Goal: Communication & Community: Answer question/provide support

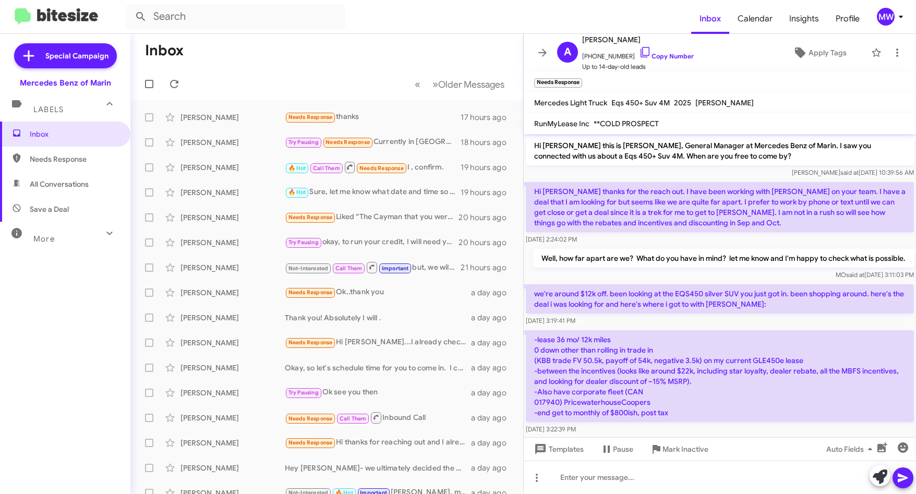
scroll to position [99, 0]
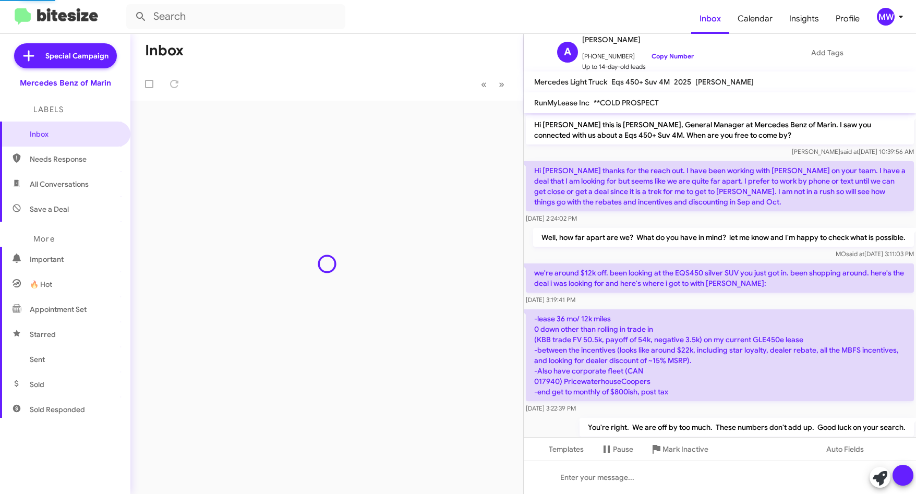
scroll to position [78, 0]
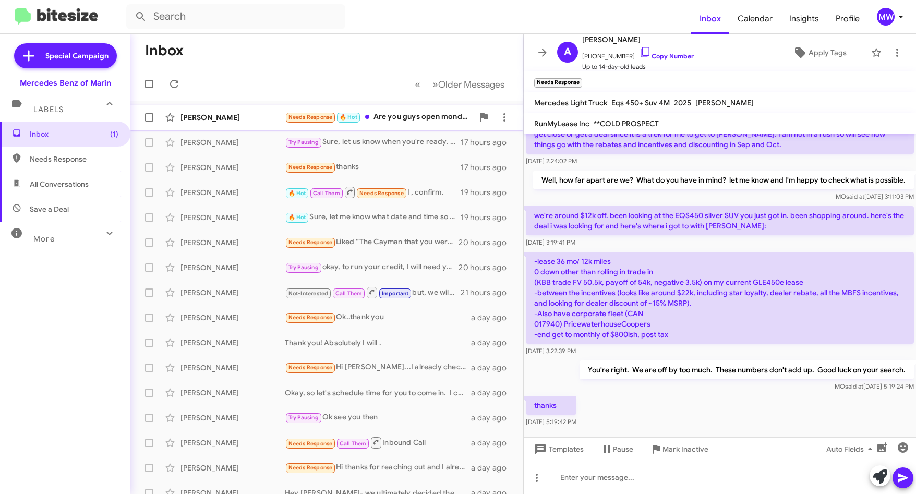
click at [424, 114] on div "Needs Response 🔥 Hot Are you guys open mondsy?" at bounding box center [379, 117] width 188 height 12
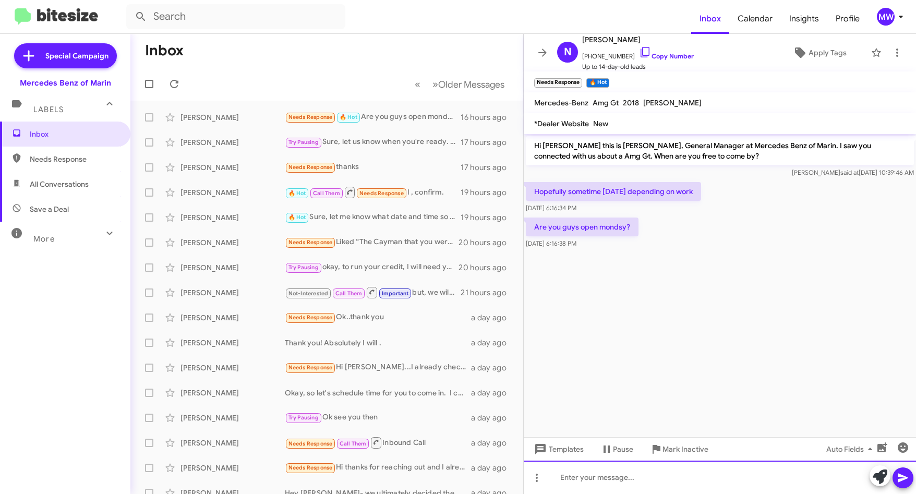
click at [649, 479] on div at bounding box center [719, 476] width 392 height 33
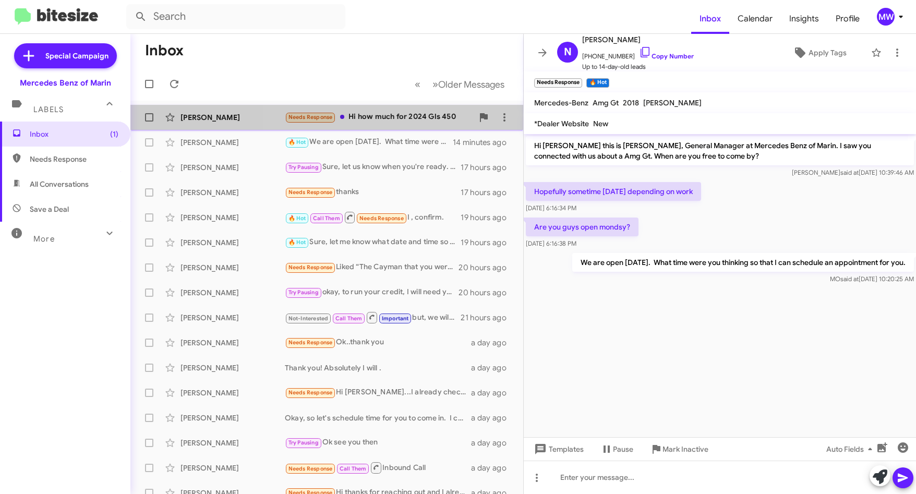
click at [417, 113] on div "Needs Response Hi how much for 2024 Gls 450" at bounding box center [379, 117] width 188 height 12
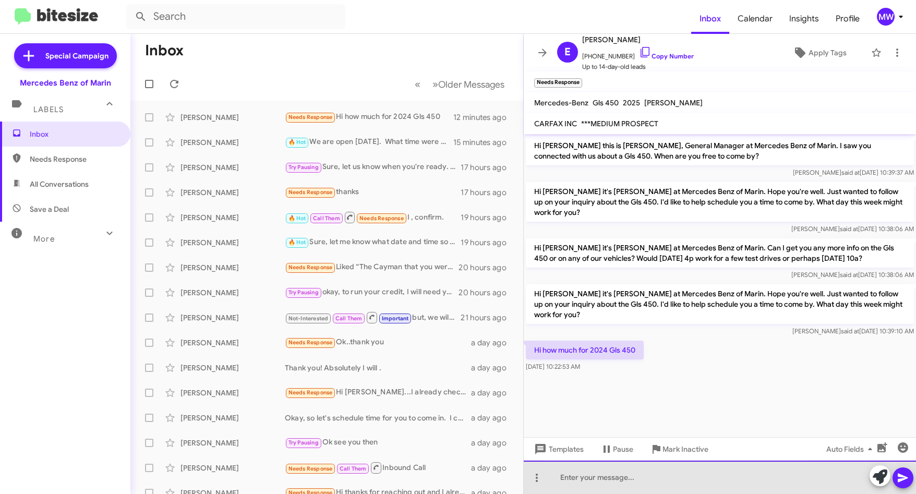
click at [664, 471] on div at bounding box center [719, 476] width 392 height 33
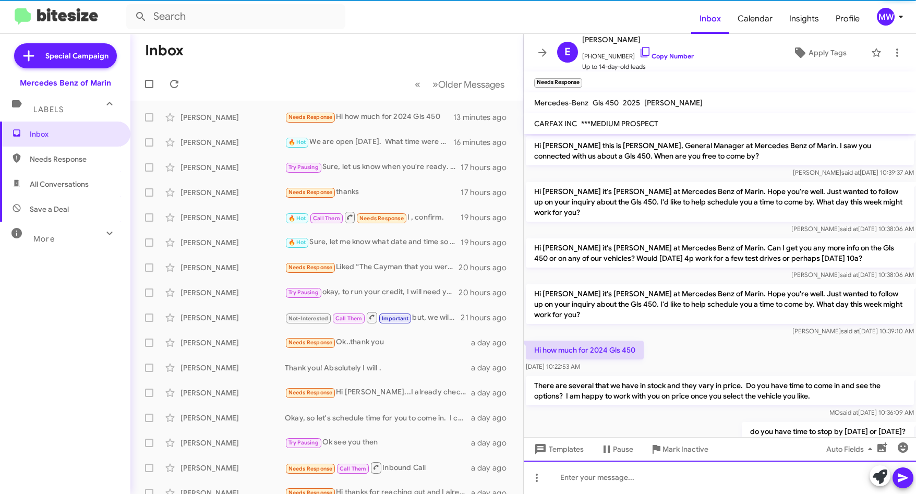
scroll to position [36, 0]
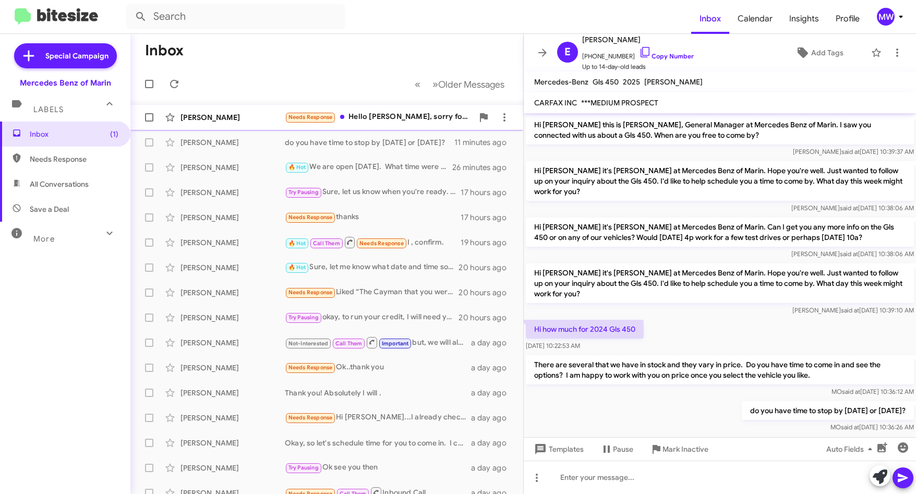
click at [398, 120] on div "Needs Response Hello [PERSON_NAME], sorry for the late response and as for the …" at bounding box center [379, 117] width 188 height 12
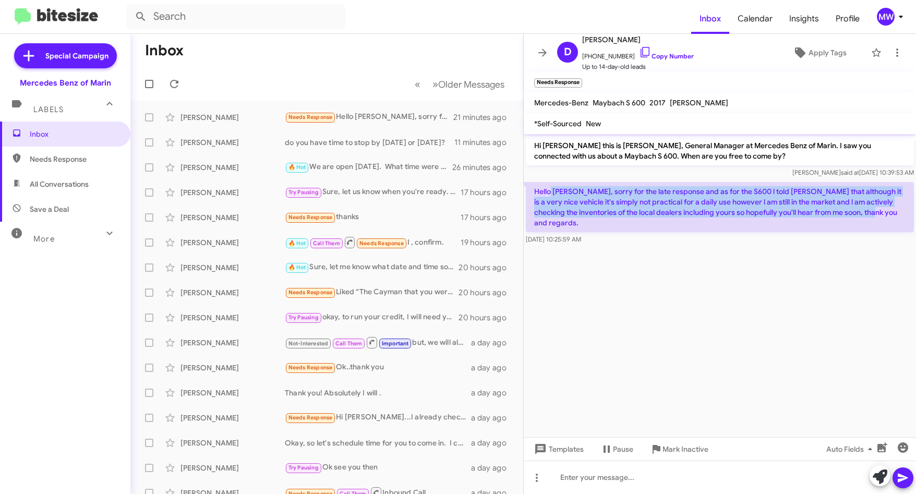
drag, startPoint x: 552, startPoint y: 192, endPoint x: 858, endPoint y: 215, distance: 307.4
click at [858, 215] on p "Hello [PERSON_NAME], sorry for the late response and as for the S600 l told [PE…" at bounding box center [720, 207] width 388 height 50
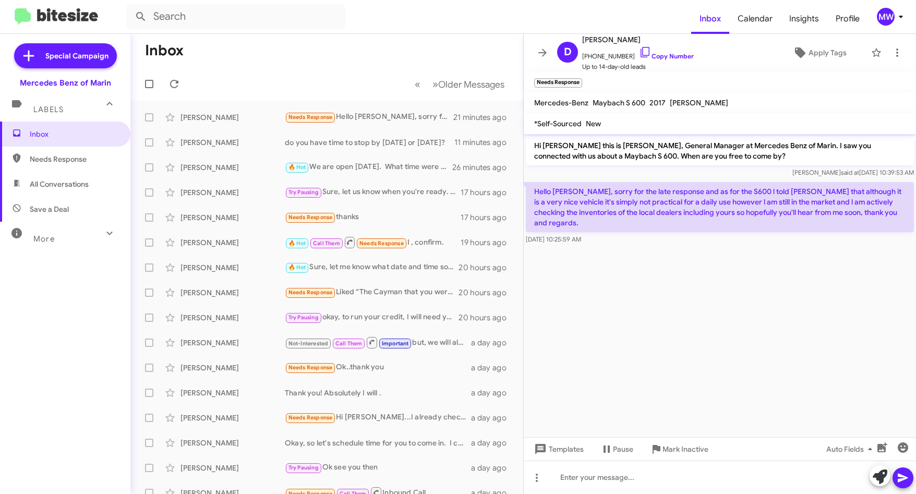
drag, startPoint x: 858, startPoint y: 215, endPoint x: 805, endPoint y: 277, distance: 82.5
click at [805, 277] on cdk-virtual-scroll-viewport "Hi [PERSON_NAME] this is [PERSON_NAME], General Manager at Mercedes Benz of Mar…" at bounding box center [719, 285] width 392 height 303
click at [628, 472] on div at bounding box center [719, 476] width 392 height 33
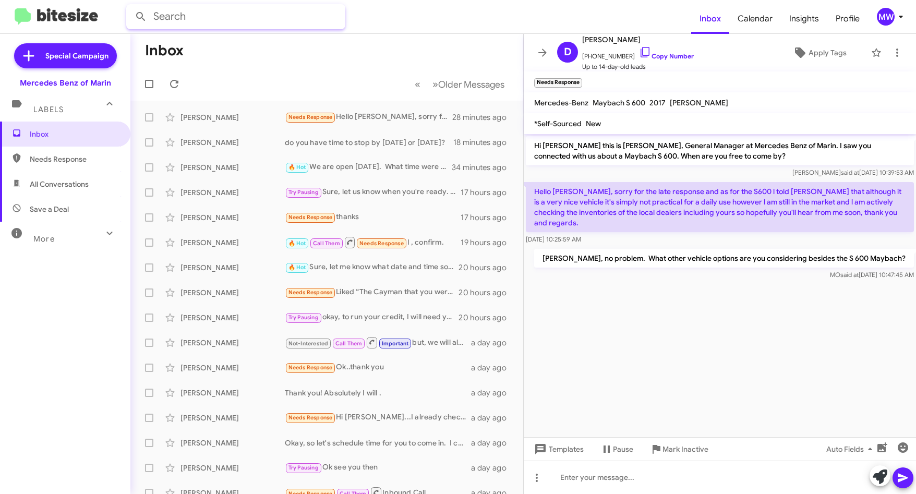
click at [192, 19] on input "text" at bounding box center [235, 16] width 219 height 25
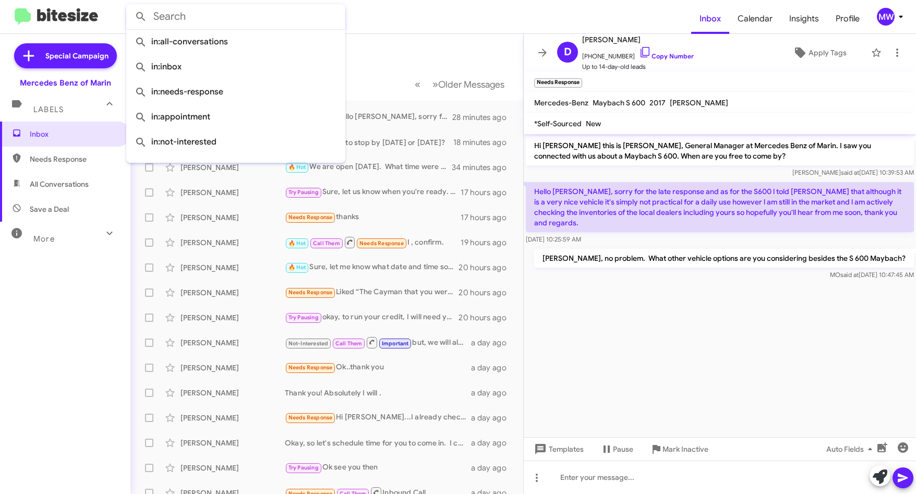
paste input "[PERSON_NAME]"
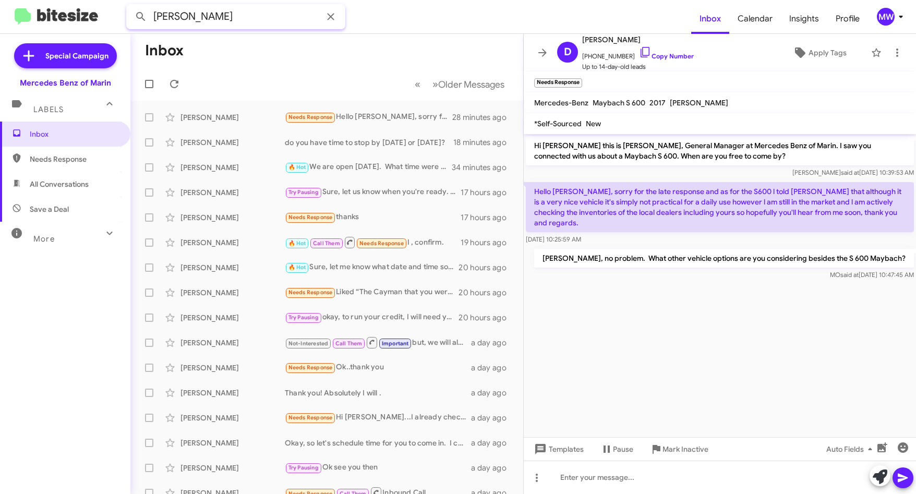
click at [130, 6] on button at bounding box center [140, 16] width 21 height 21
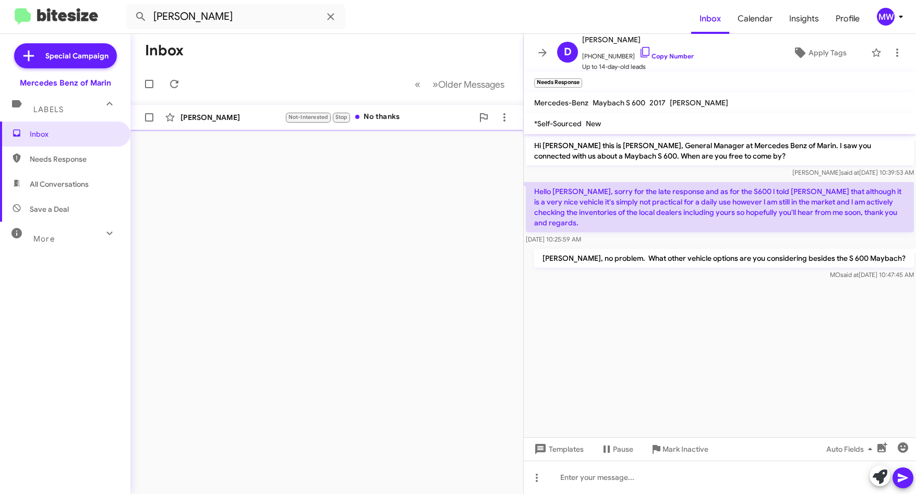
click at [241, 115] on div "[PERSON_NAME]" at bounding box center [232, 117] width 104 height 10
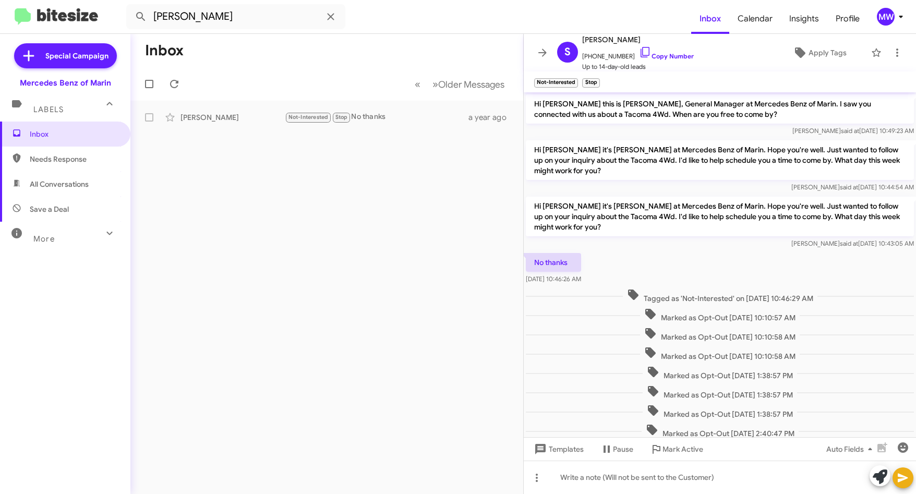
click at [63, 157] on span "Needs Response" at bounding box center [74, 159] width 89 height 10
type input "in:needs-response"
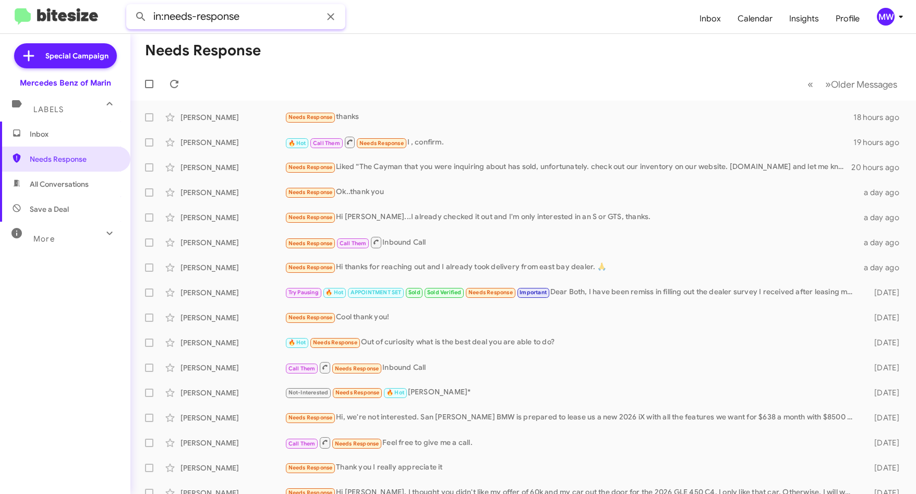
click at [250, 19] on input "in:needs-response" at bounding box center [235, 16] width 219 height 25
click at [335, 15] on icon at bounding box center [330, 16] width 13 height 13
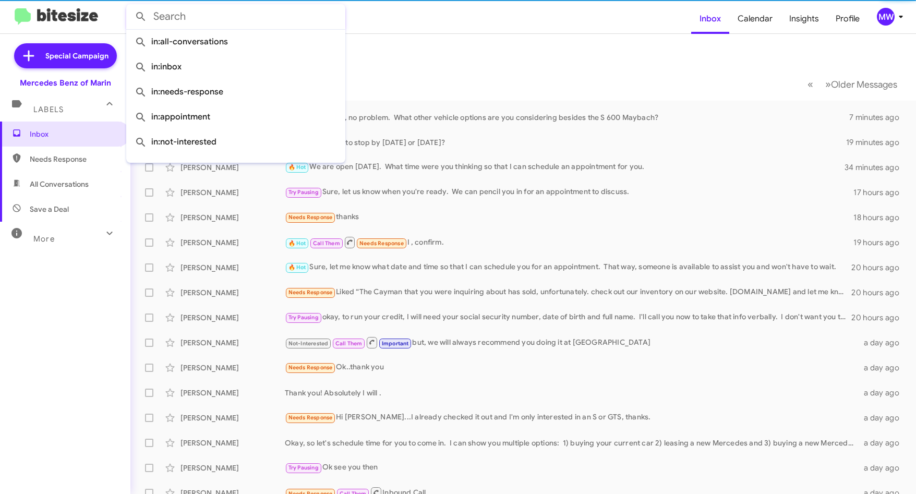
click at [205, 16] on input "text" at bounding box center [235, 16] width 219 height 25
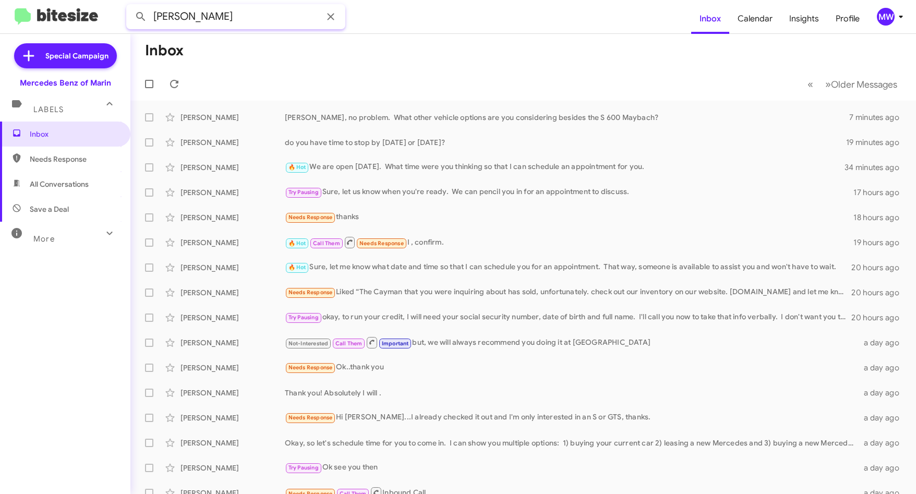
type input "[PERSON_NAME]"
click at [130, 6] on button at bounding box center [140, 16] width 21 height 21
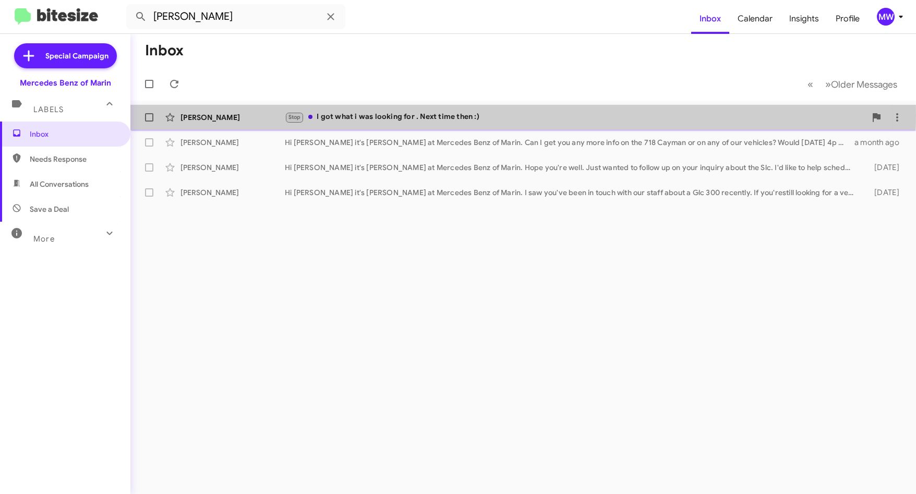
click at [439, 115] on div "Stop I got what i was looking for . Next time then :)" at bounding box center [575, 117] width 581 height 12
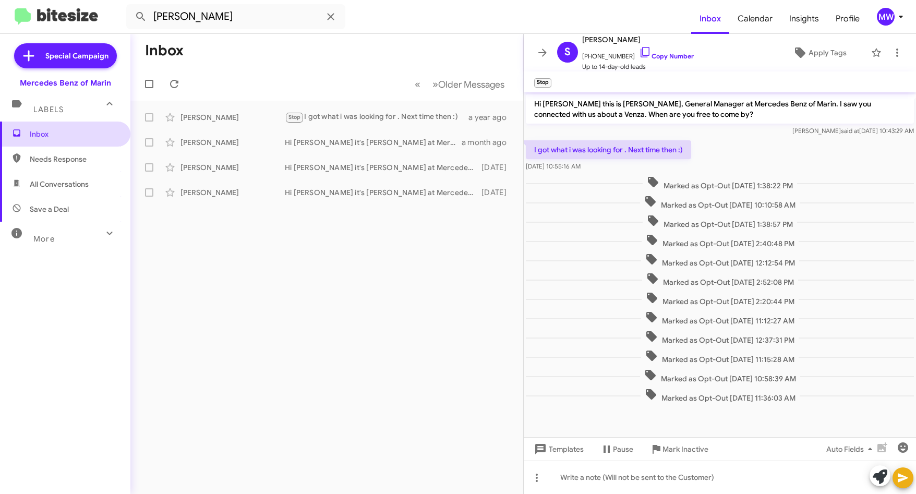
click at [42, 137] on span "Inbox" at bounding box center [74, 134] width 89 height 10
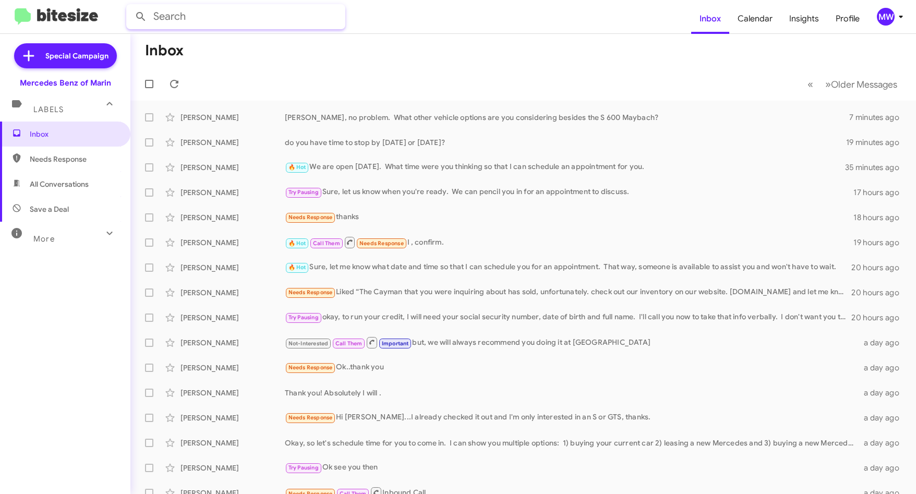
click at [224, 8] on input "text" at bounding box center [235, 16] width 219 height 25
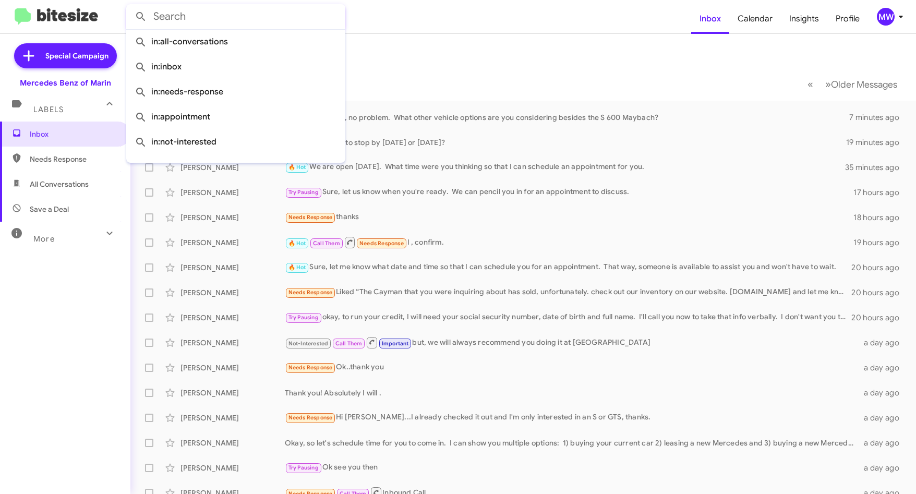
paste input "B [PERSON_NAME]"
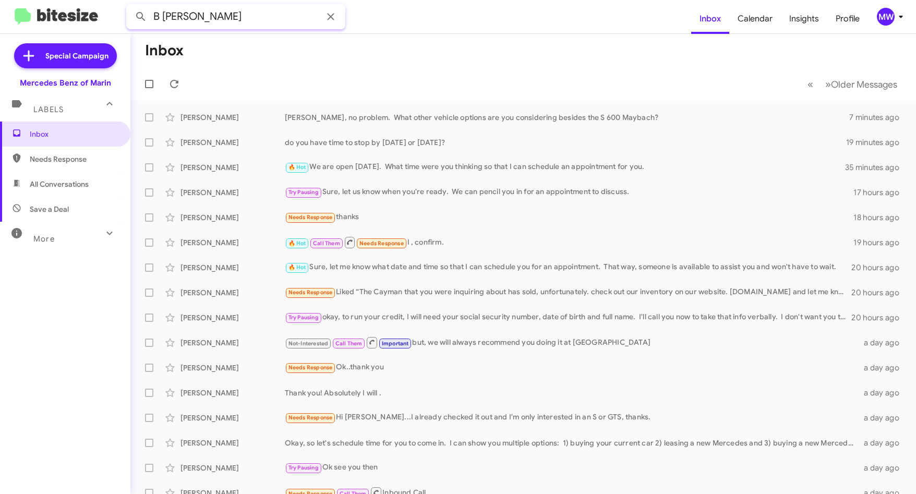
click at [130, 6] on button at bounding box center [140, 16] width 21 height 21
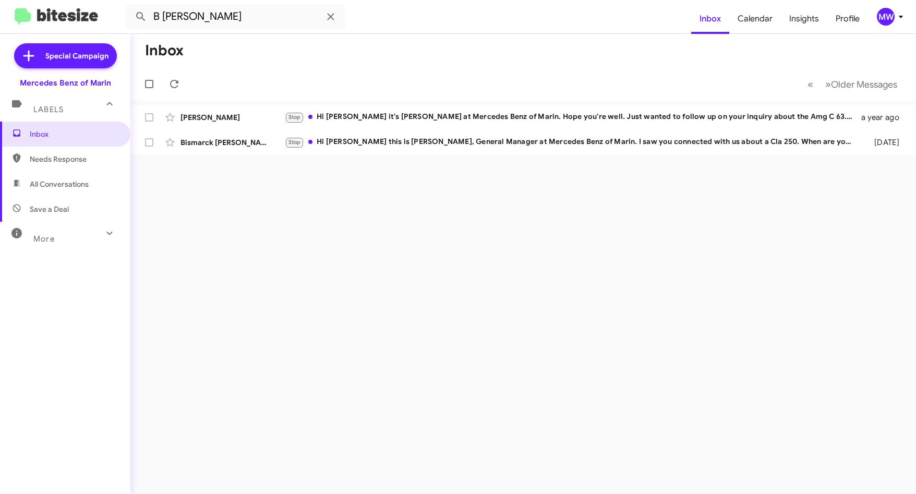
click at [23, 156] on span "Needs Response" at bounding box center [65, 159] width 130 height 25
type input "in:needs-response"
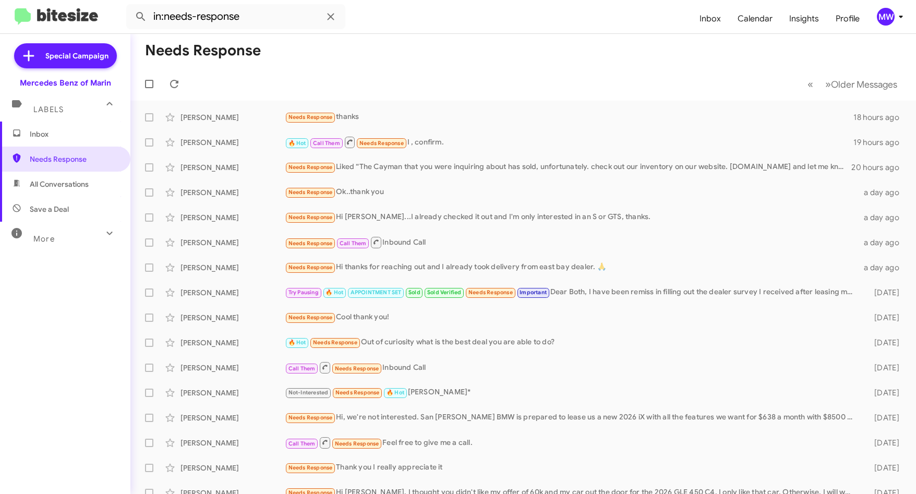
click at [69, 127] on span "Inbox" at bounding box center [65, 133] width 130 height 25
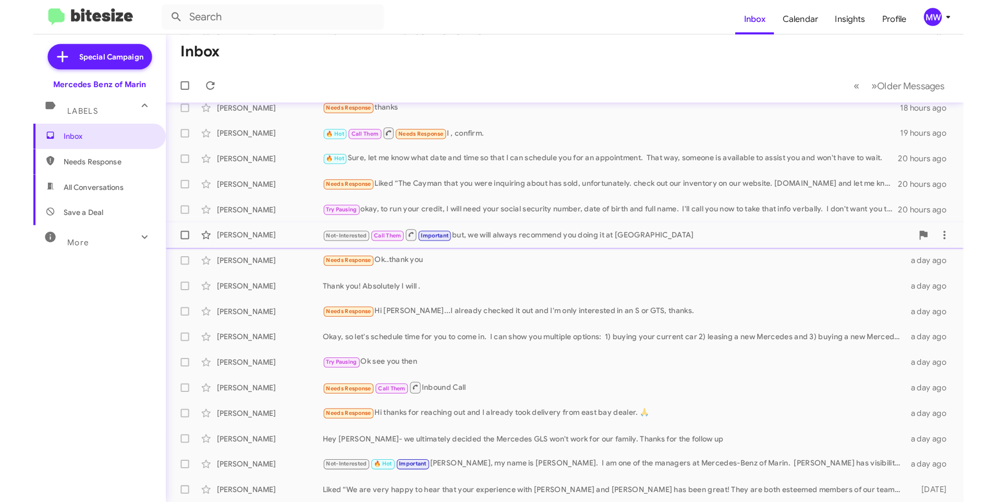
scroll to position [104, 0]
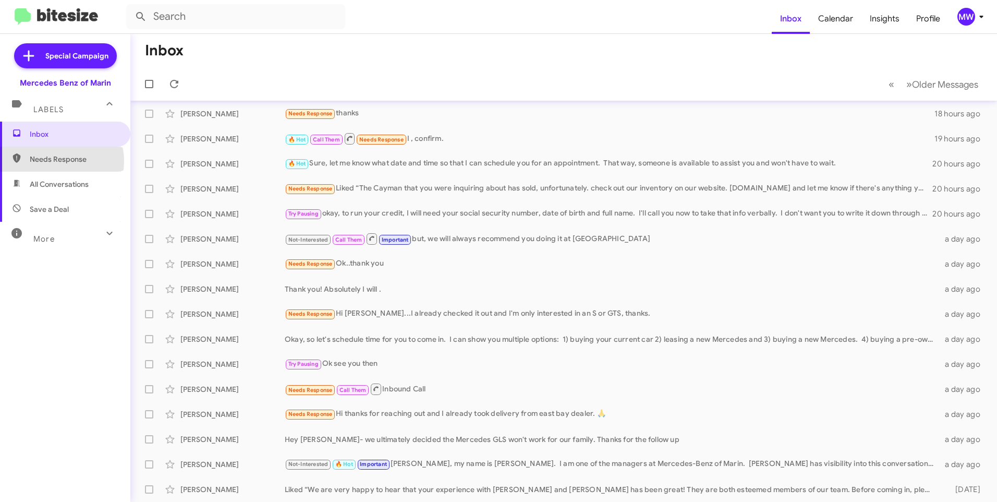
click at [53, 161] on span "Needs Response" at bounding box center [74, 159] width 89 height 10
type input "in:needs-response"
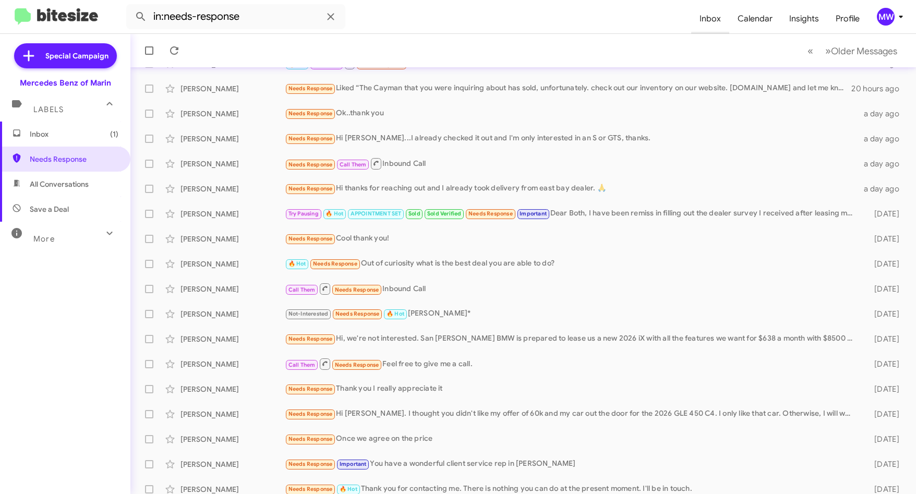
scroll to position [112, 0]
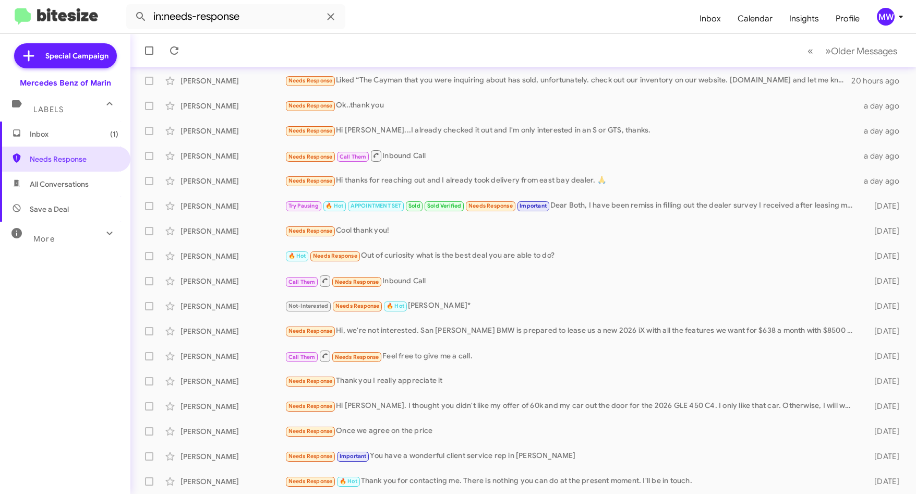
click at [61, 133] on span "Inbox (1)" at bounding box center [74, 134] width 89 height 10
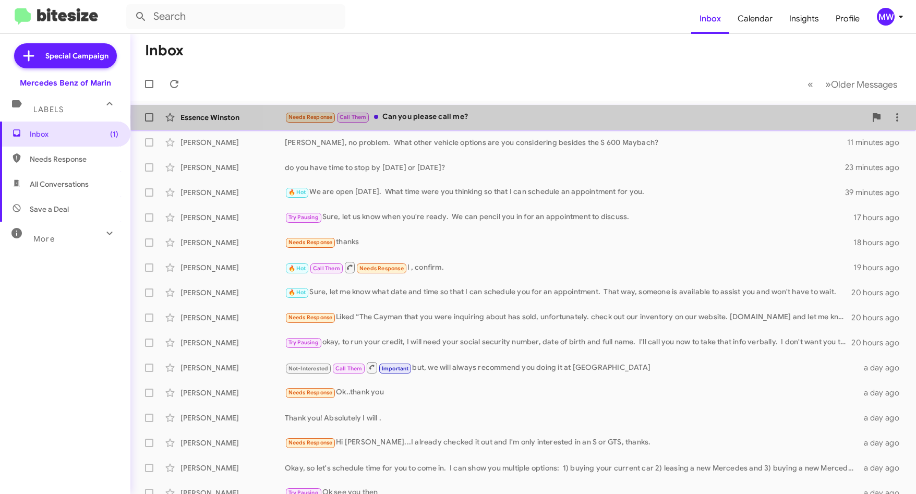
click at [551, 117] on div "Needs Response Call Them Can you please call me?" at bounding box center [575, 117] width 581 height 12
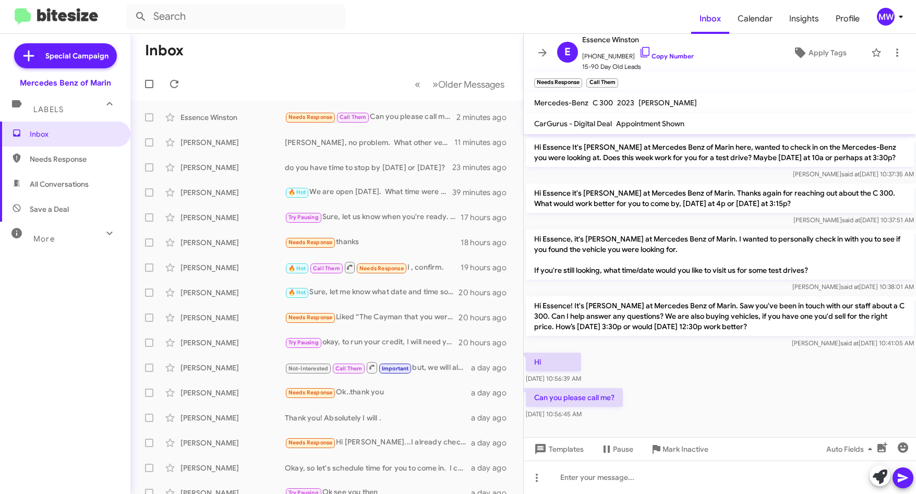
scroll to position [245, 0]
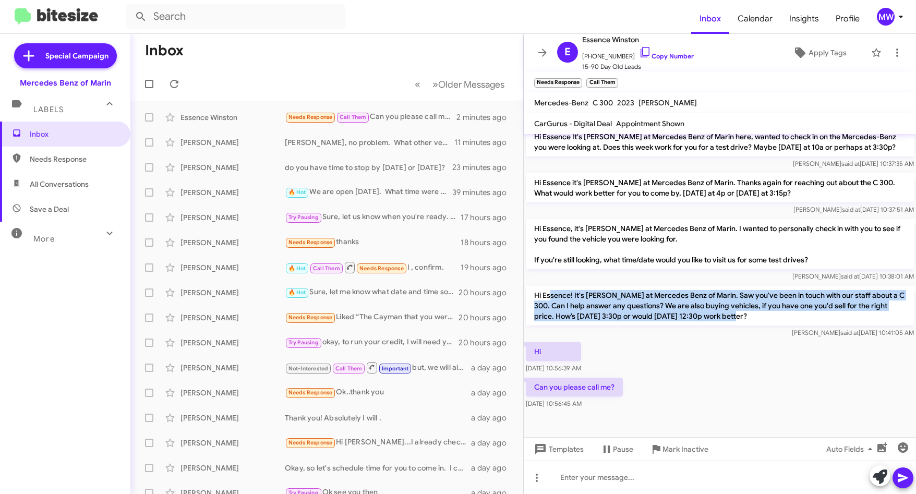
drag, startPoint x: 550, startPoint y: 289, endPoint x: 738, endPoint y: 320, distance: 191.2
click at [738, 320] on p "Hi Essence! It's [PERSON_NAME] at Mercedes Benz of Marin. Saw you've been in to…" at bounding box center [720, 306] width 388 height 40
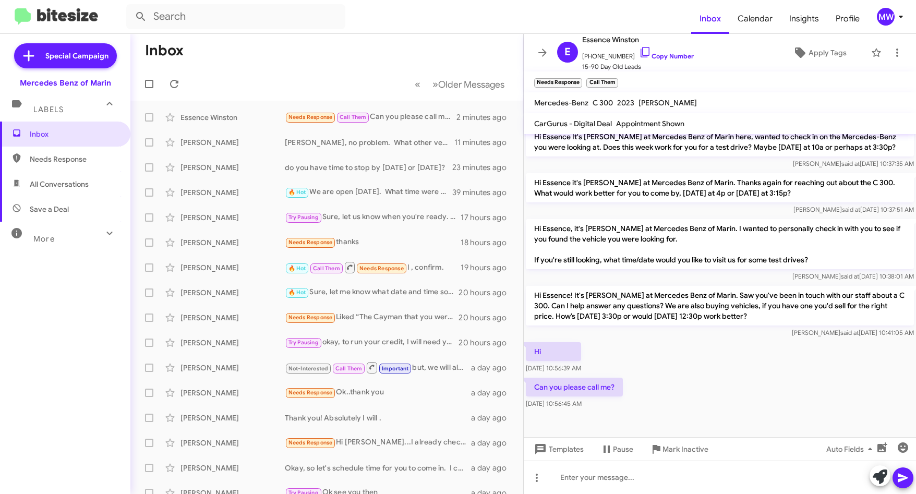
drag, startPoint x: 738, startPoint y: 320, endPoint x: 709, endPoint y: 351, distance: 43.5
click at [709, 351] on div "Hi [DATE] 10:56:39 AM" at bounding box center [719, 357] width 392 height 35
drag, startPoint x: 589, startPoint y: 58, endPoint x: 622, endPoint y: 60, distance: 32.9
click at [622, 60] on span "[PHONE_NUMBER] Copy Number" at bounding box center [638, 54] width 112 height 16
copy span "6505765548"
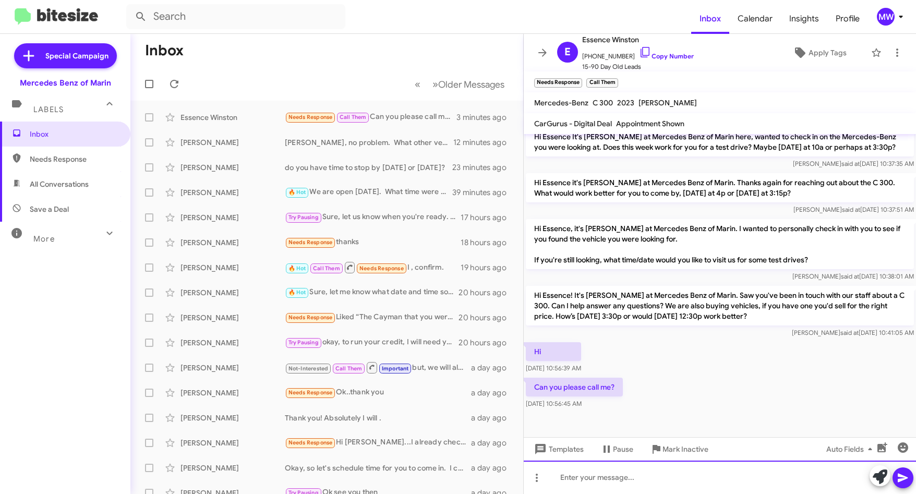
click at [615, 484] on div at bounding box center [719, 476] width 392 height 33
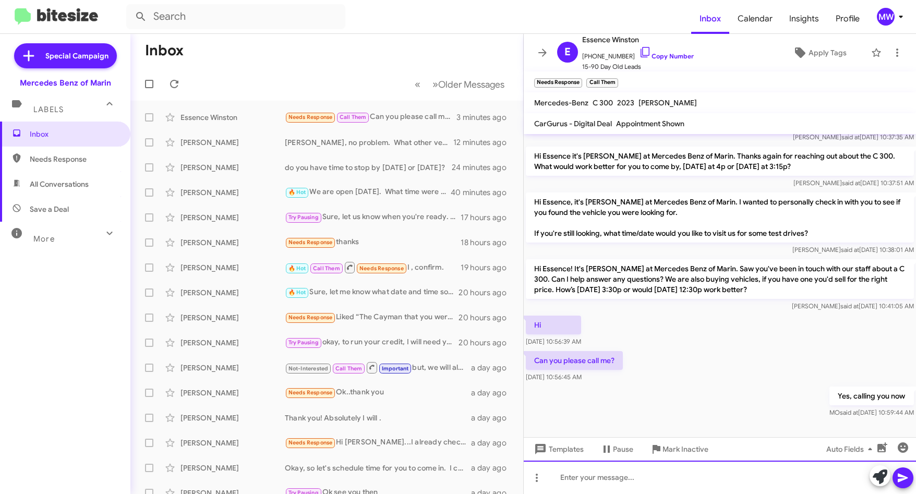
scroll to position [283, 0]
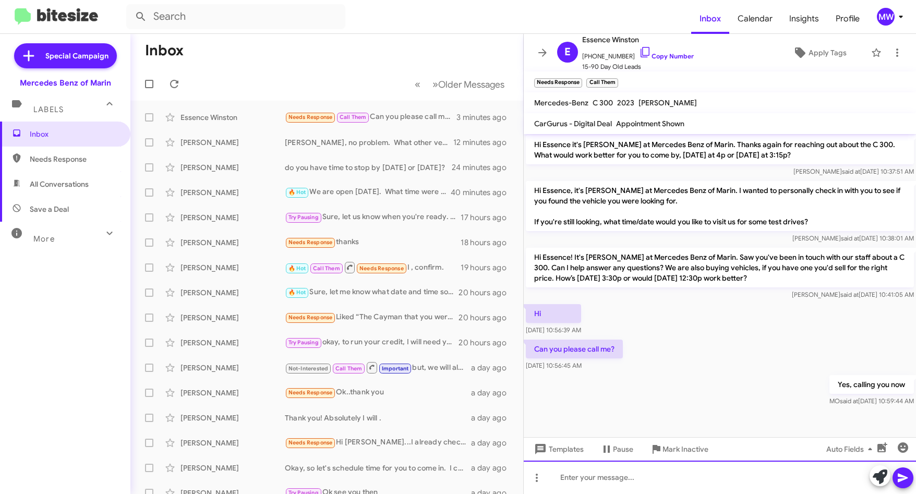
click at [665, 477] on div at bounding box center [719, 476] width 392 height 33
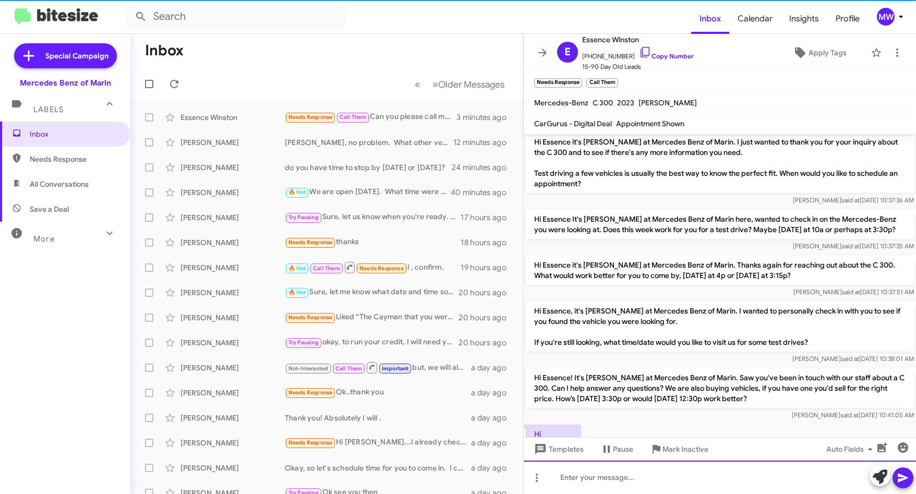
scroll to position [321, 0]
